Goal: Navigation & Orientation: Find specific page/section

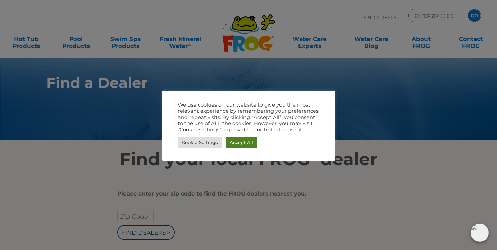
click at [239, 142] on link "Accept All" at bounding box center [241, 143] width 32 height 11
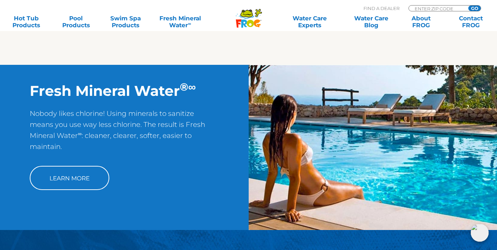
scroll to position [524, 0]
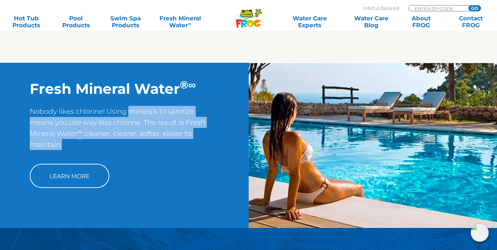
drag, startPoint x: 128, startPoint y: 113, endPoint x: 138, endPoint y: 160, distance: 47.7
click at [141, 157] on p "Nobody likes chlorine! Using minerals to sanitize means you use way less chlori…" at bounding box center [124, 131] width 189 height 51
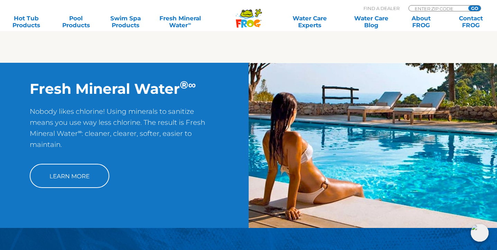
click at [190, 203] on div "Fresh Mineral Water ® ∞ Nobody likes chlorine! Using minerals to sanitize means…" at bounding box center [248, 146] width 497 height 166
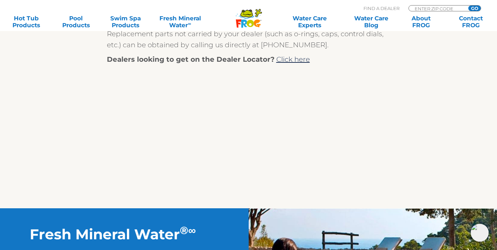
scroll to position [300, 0]
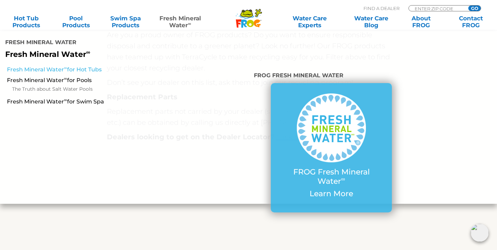
click at [81, 66] on link "Fresh Mineral Water ∞ for Hot Tubs" at bounding box center [86, 70] width 159 height 8
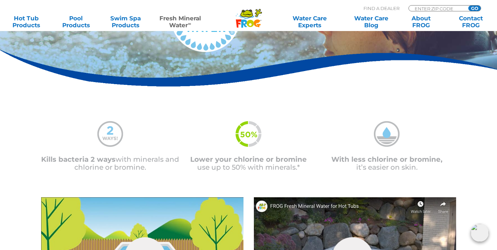
scroll to position [81, 0]
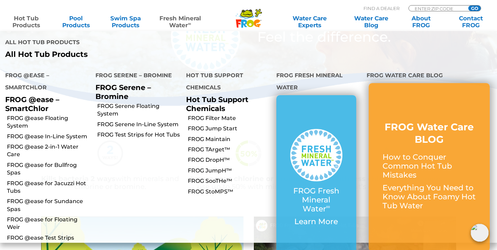
click at [27, 16] on link "Hot Tub Products" at bounding box center [26, 22] width 39 height 14
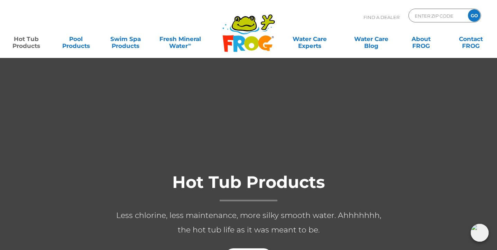
click at [51, 18] on div "Find A Dealer ENTER ZIP CODE GO" at bounding box center [248, 20] width 483 height 23
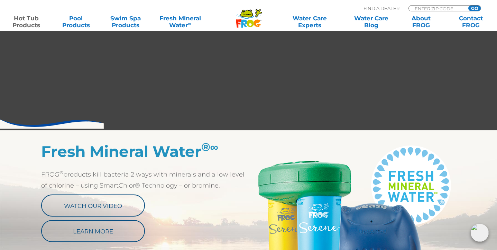
scroll to position [264, 0]
